Goal: Information Seeking & Learning: Learn about a topic

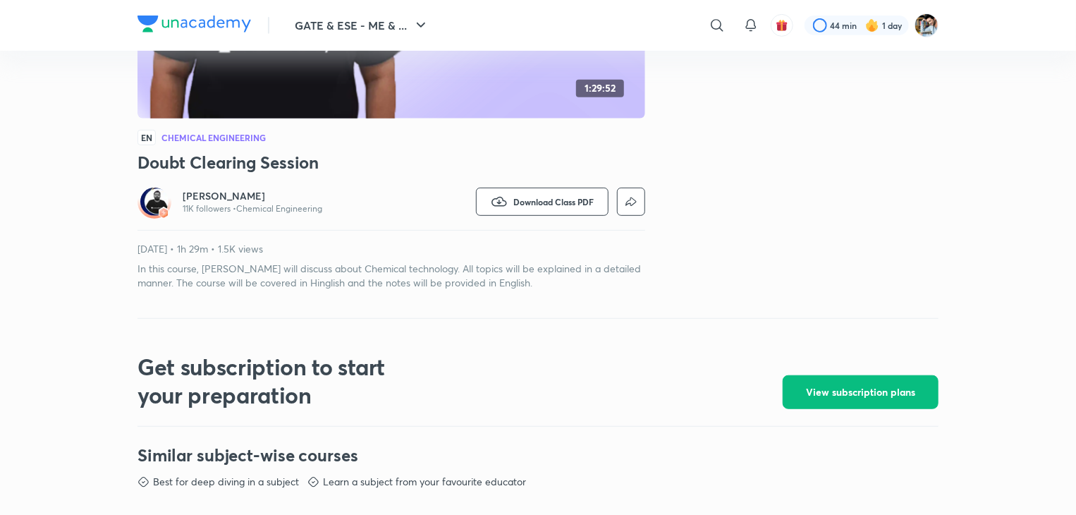
scroll to position [810, 0]
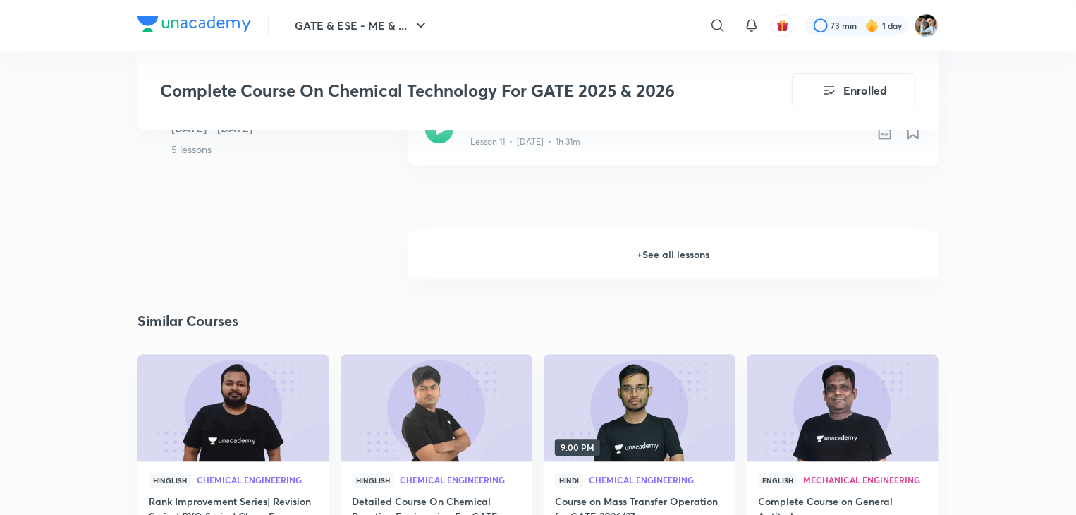
scroll to position [1826, 0]
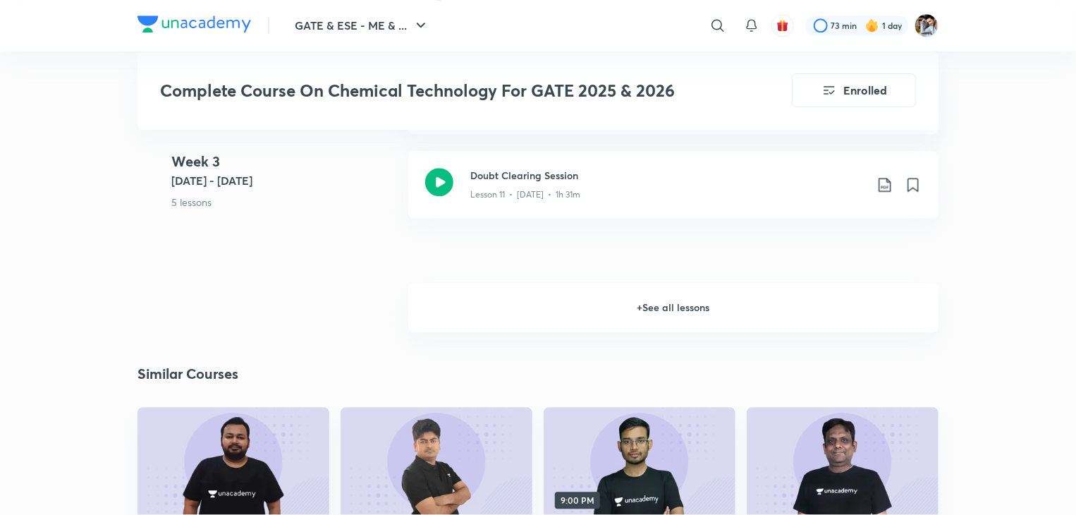
click at [695, 308] on h6 "+ See all lessons" at bounding box center [673, 307] width 530 height 49
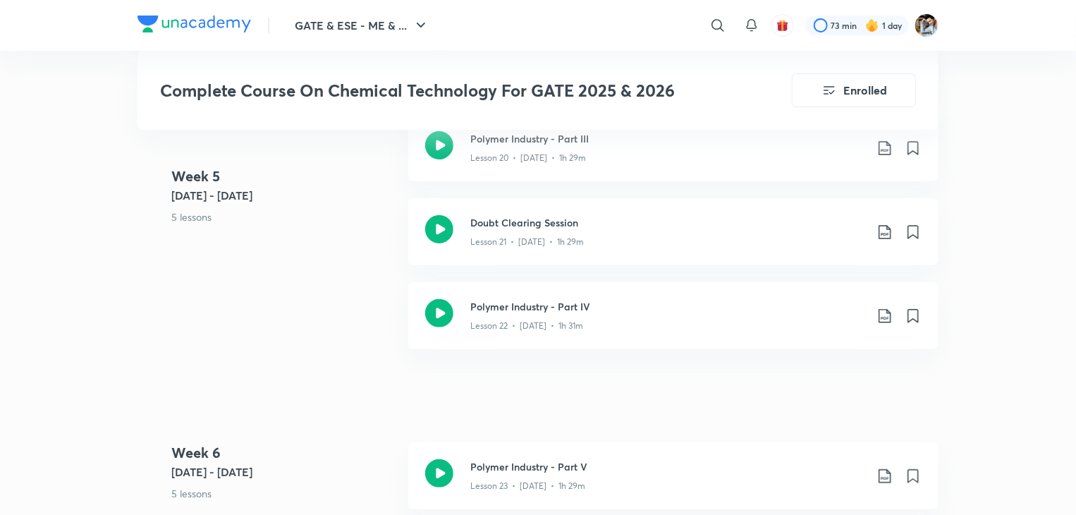
scroll to position [2743, 0]
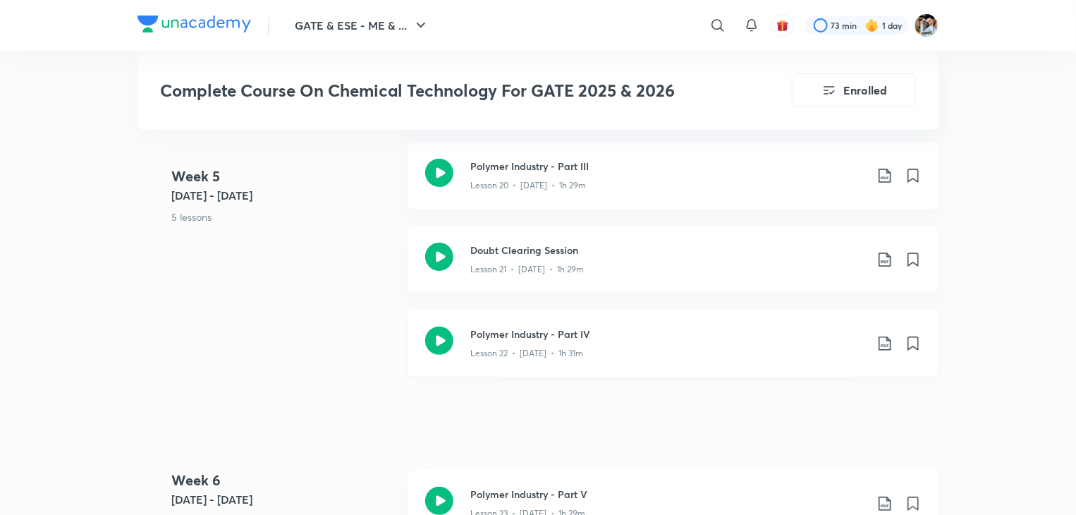
click at [607, 349] on div "Lesson 22 • [DATE] • 1h 31m" at bounding box center [668, 350] width 395 height 18
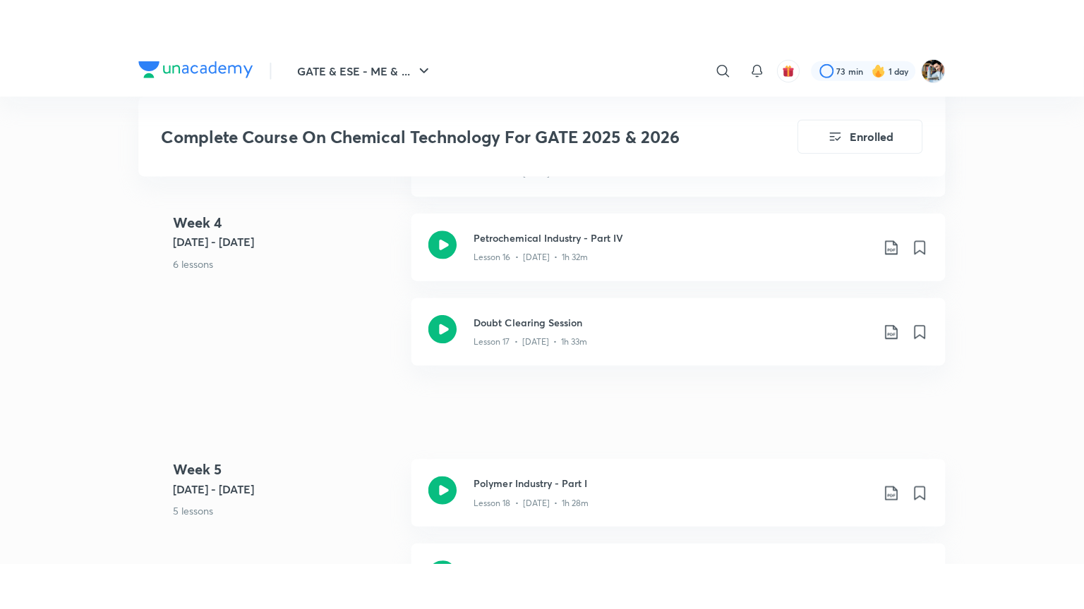
scroll to position [2320, 0]
